Goal: Information Seeking & Learning: Learn about a topic

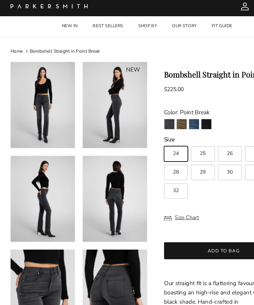
click at [156, 114] on img "Army" at bounding box center [157, 118] width 9 height 9
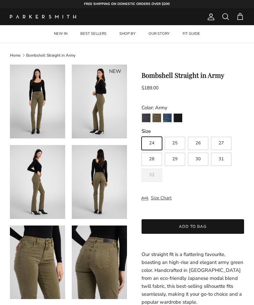
click at [165, 118] on img "La Jolla" at bounding box center [167, 118] width 9 height 9
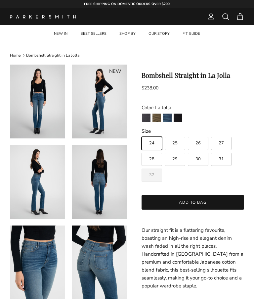
click at [179, 116] on img "Stallion" at bounding box center [178, 118] width 9 height 9
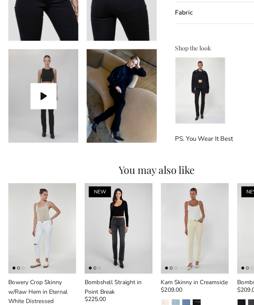
scroll to position [314, 0]
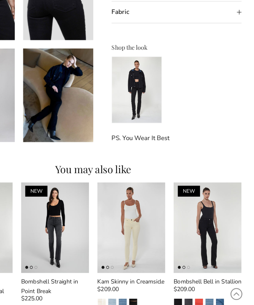
click at [208, 283] on img "Watermelon" at bounding box center [211, 286] width 6 height 6
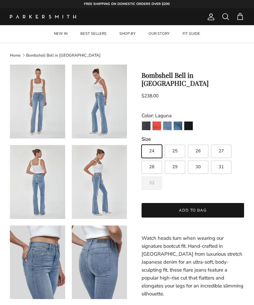
click at [145, 122] on img "Point Break" at bounding box center [146, 126] width 9 height 9
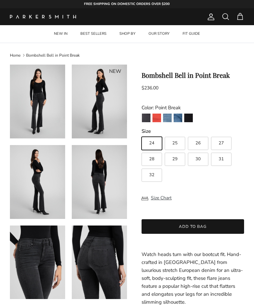
click at [192, 117] on img "Stallion" at bounding box center [188, 118] width 9 height 9
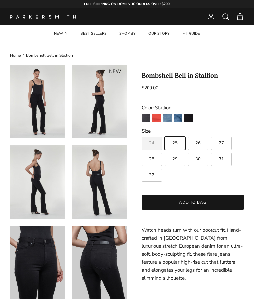
click at [168, 117] on img "Laguna" at bounding box center [167, 118] width 9 height 9
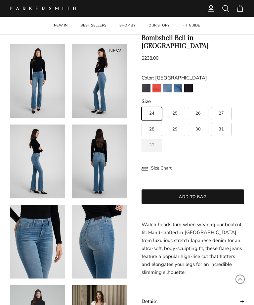
scroll to position [37, 0]
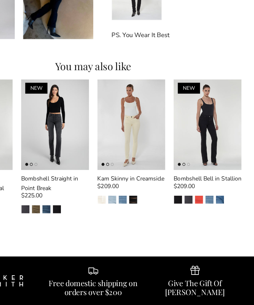
scroll to position [314, 0]
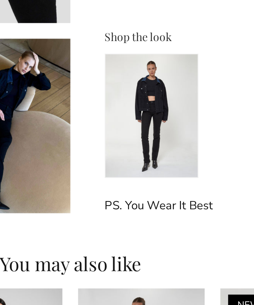
click at [142, 92] on img at bounding box center [162, 118] width 40 height 53
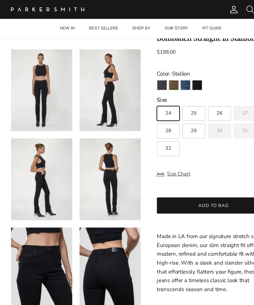
scroll to position [0, 0]
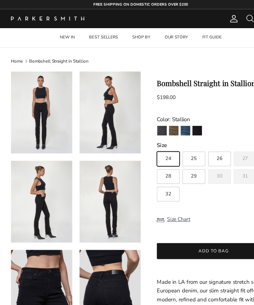
click at [166, 118] on img "La Jolla" at bounding box center [167, 118] width 9 height 9
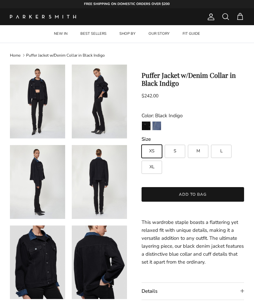
click at [155, 122] on img "Ellington" at bounding box center [157, 126] width 9 height 9
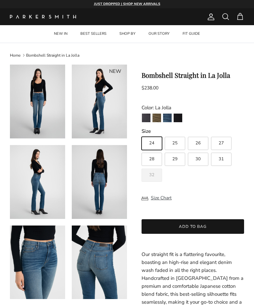
click at [16, 55] on link "Home" at bounding box center [15, 55] width 11 height 5
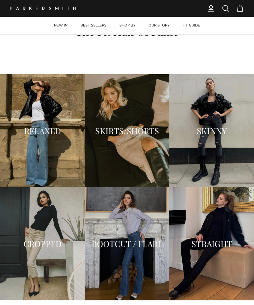
scroll to position [593, 0]
click at [223, 275] on div "STRAIGHT" at bounding box center [212, 243] width 85 height 113
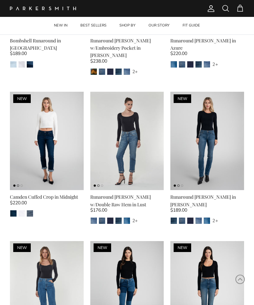
scroll to position [407, 0]
click at [192, 218] on img "Camden" at bounding box center [190, 221] width 6 height 6
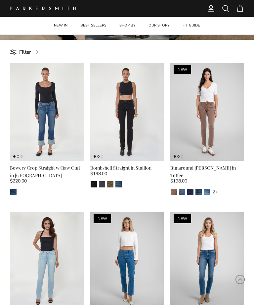
scroll to position [0, 0]
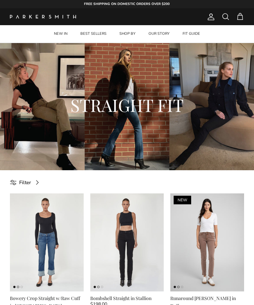
click at [116, 111] on h2 "STRAIGHT FIT" at bounding box center [127, 105] width 195 height 22
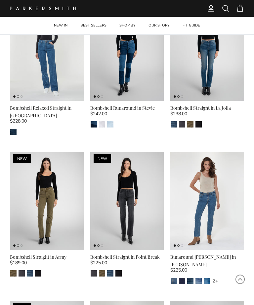
scroll to position [645, 0]
click at [124, 174] on img at bounding box center [127, 201] width 74 height 98
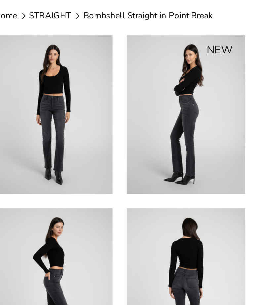
click at [29, 65] on img at bounding box center [37, 102] width 55 height 74
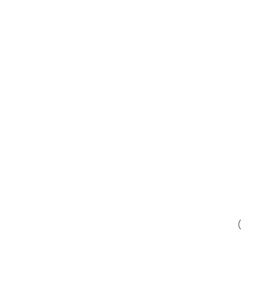
click at [27, 62] on div "Gallery Viewer" at bounding box center [127, 152] width 254 height 305
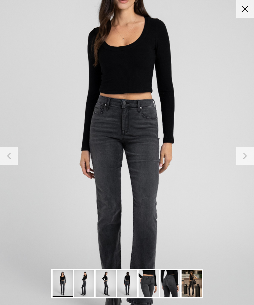
click at [242, 14] on button "Close" at bounding box center [246, 9] width 18 height 18
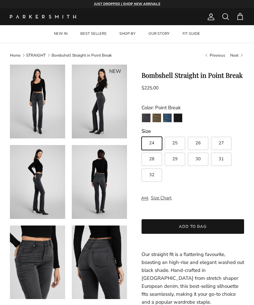
scroll to position [48, 0]
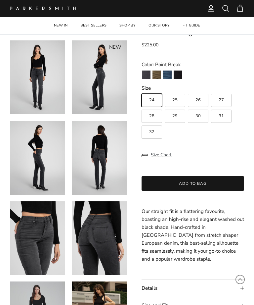
click at [75, 85] on img at bounding box center [99, 77] width 55 height 74
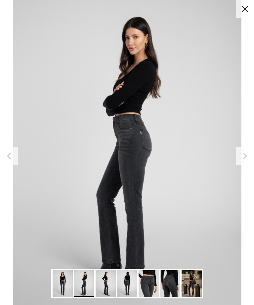
scroll to position [1, 0]
click at [243, 12] on button "Close" at bounding box center [246, 9] width 18 height 18
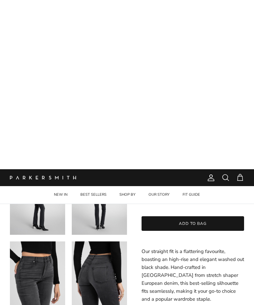
scroll to position [0, 0]
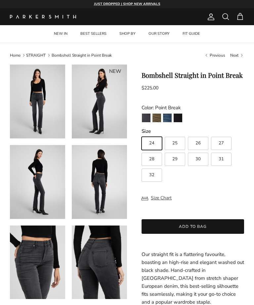
click at [174, 31] on link "OUR STORY" at bounding box center [159, 34] width 33 height 18
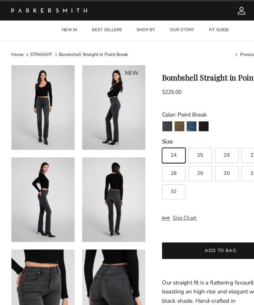
click at [141, 119] on product-form "Previous Next NEW NEW" at bounding box center [127, 235] width 254 height 340
click at [145, 120] on img "Point Break" at bounding box center [146, 118] width 9 height 9
click at [156, 122] on img "Army" at bounding box center [157, 118] width 9 height 9
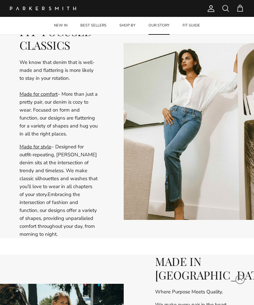
scroll to position [186, 0]
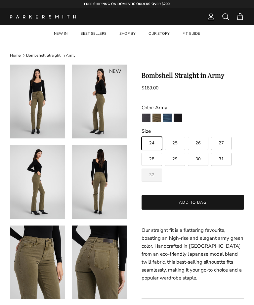
click at [165, 116] on img "La Jolla" at bounding box center [167, 118] width 9 height 9
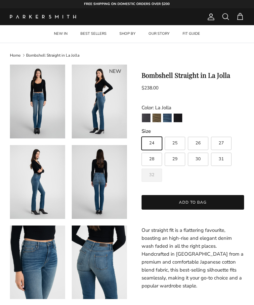
click at [182, 120] on img "Stallion" at bounding box center [178, 118] width 9 height 9
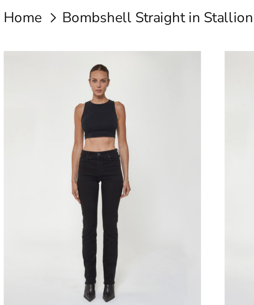
scroll to position [50, 9]
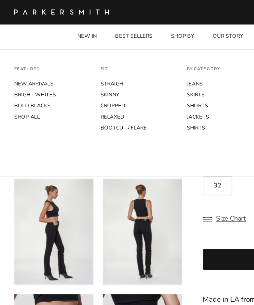
click at [137, 62] on link "JEANS" at bounding box center [158, 59] width 54 height 8
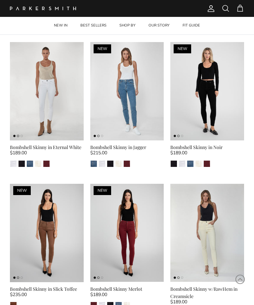
scroll to position [904, 0]
click at [208, 161] on img "Merlot" at bounding box center [207, 164] width 6 height 6
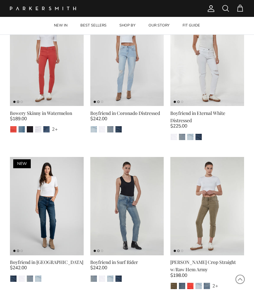
scroll to position [2117, 0]
click at [107, 275] on link "Coronado Destroy" at bounding box center [110, 278] width 7 height 7
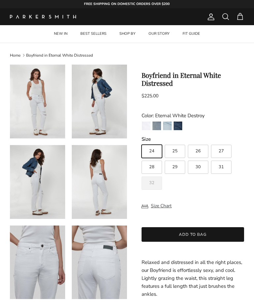
click at [170, 126] on img "Coronado Destroy" at bounding box center [167, 126] width 9 height 9
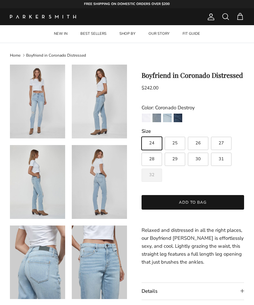
click at [179, 122] on img "Redford" at bounding box center [178, 118] width 9 height 9
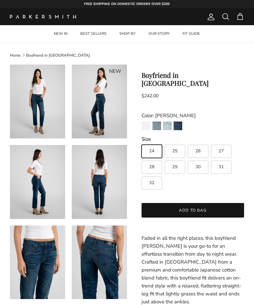
click at [158, 122] on img "Surf Rider" at bounding box center [157, 126] width 9 height 9
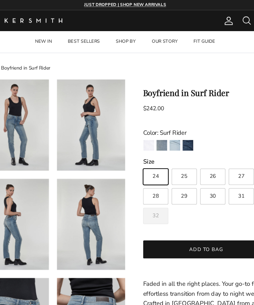
scroll to position [0, 26]
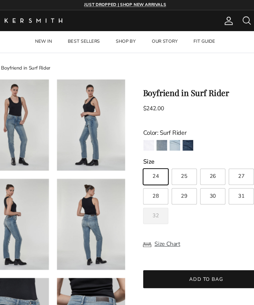
click at [174, 121] on img "Redford" at bounding box center [178, 118] width 9 height 9
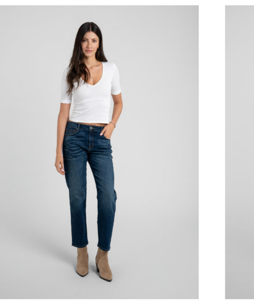
scroll to position [63, 15]
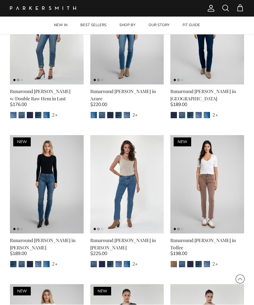
scroll to position [3182, 0]
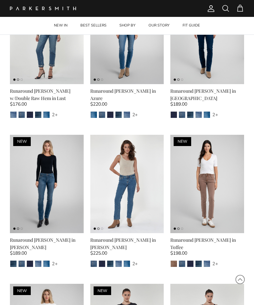
click at [155, 26] on link "OUR STORY" at bounding box center [159, 26] width 33 height 18
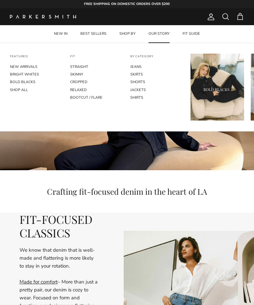
click at [136, 87] on link "JACKETS" at bounding box center [158, 90] width 54 height 8
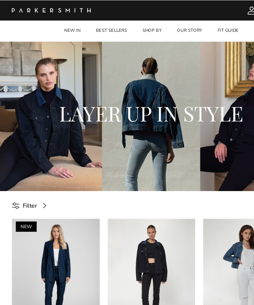
scroll to position [10, 0]
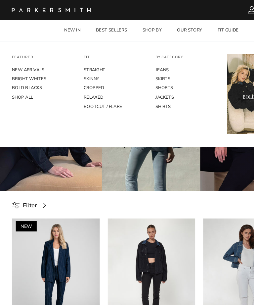
click at [135, 87] on link "SHIRTS" at bounding box center [158, 89] width 54 height 8
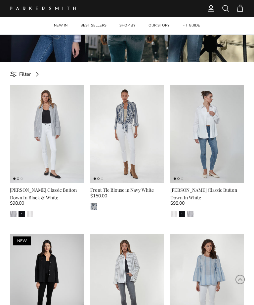
scroll to position [100, 0]
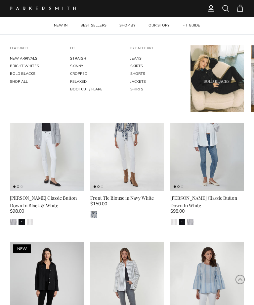
click at [83, 90] on link "BOOTCUT / FLARE" at bounding box center [97, 89] width 54 height 8
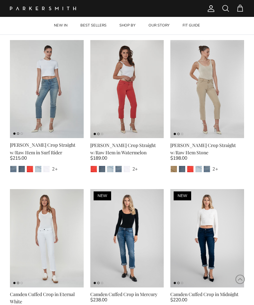
scroll to position [2311, 0]
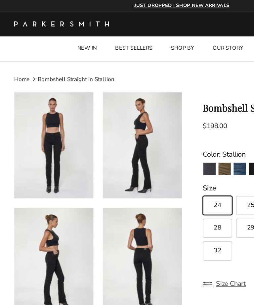
click at [147, 120] on img "Point Break" at bounding box center [146, 118] width 9 height 9
